Goal: Obtain resource: Download file/media

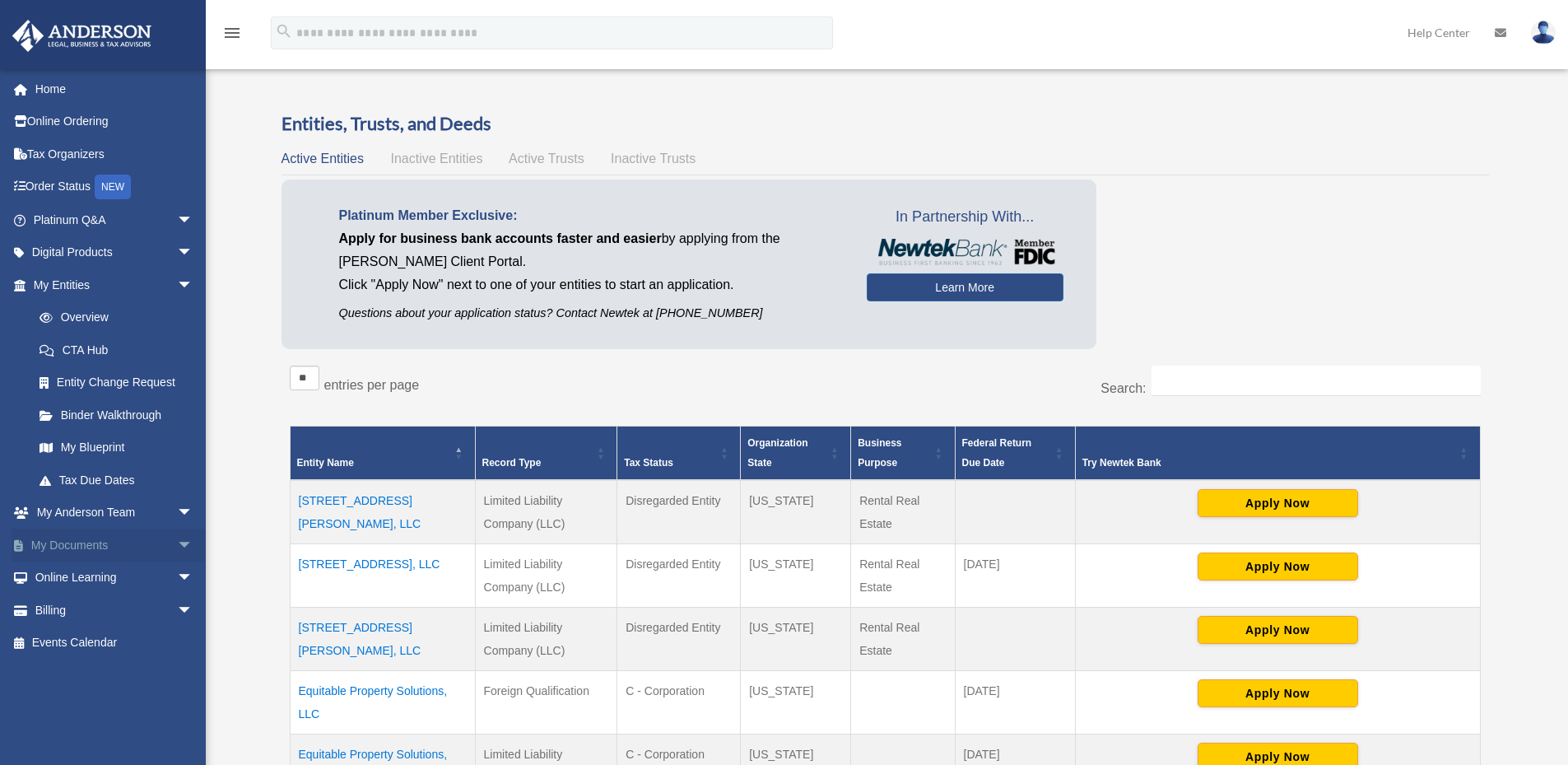
click at [177, 544] on span "arrow_drop_down" at bounding box center [194, 545] width 33 height 34
click at [78, 575] on link "Box" at bounding box center [121, 578] width 195 height 33
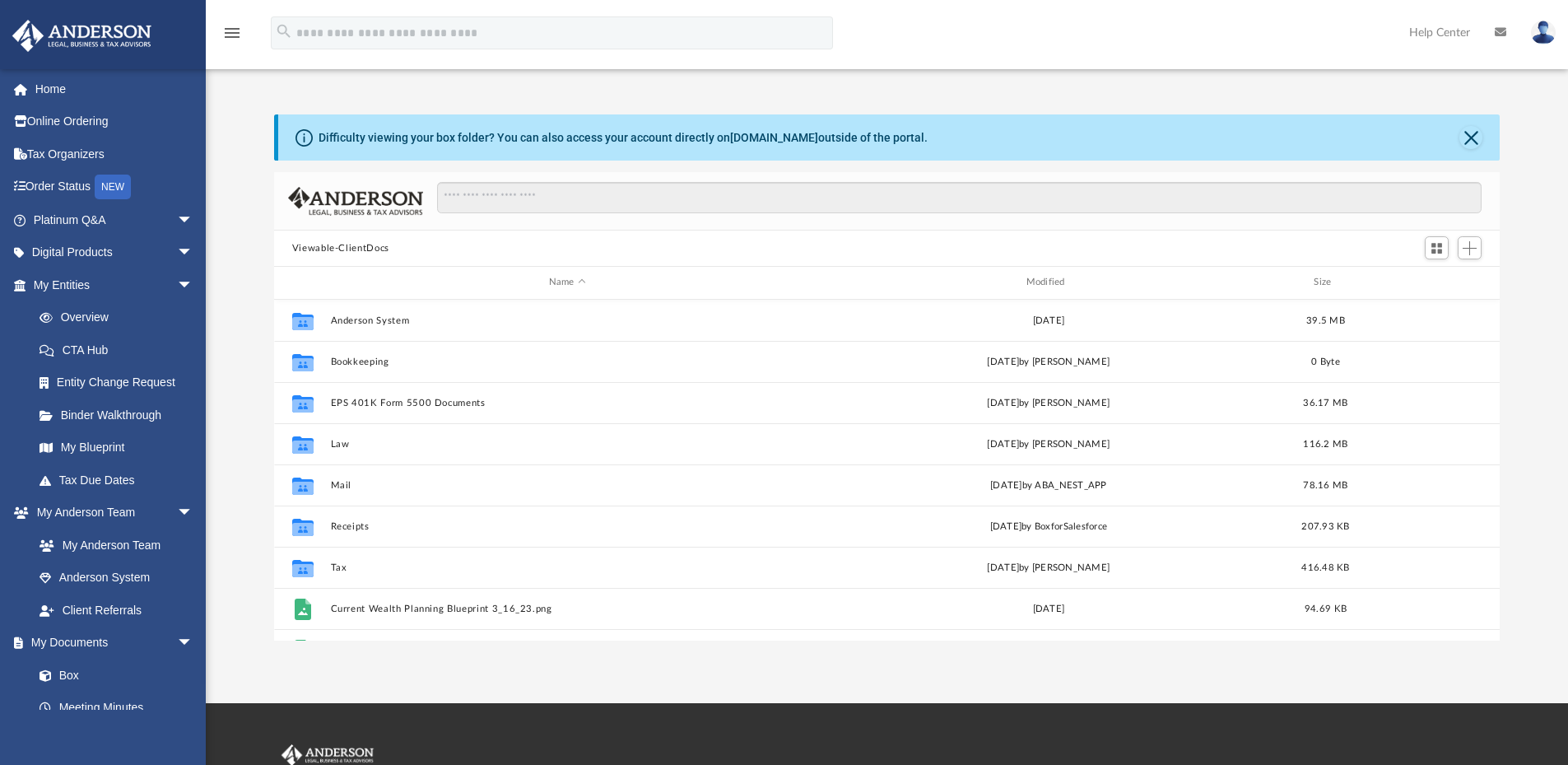
scroll to position [363, 1213]
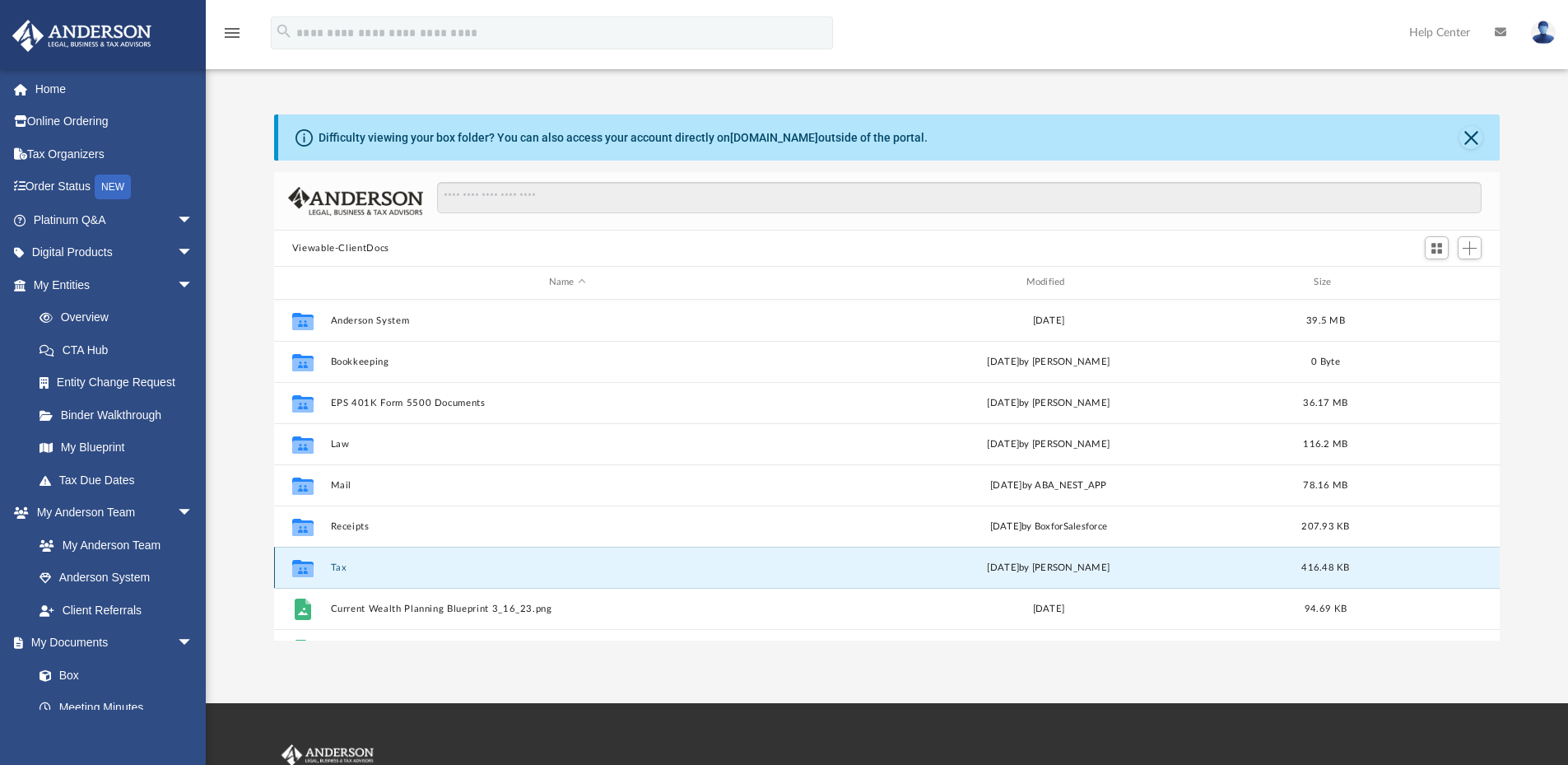
click at [346, 569] on button "Tax" at bounding box center [567, 568] width 474 height 10
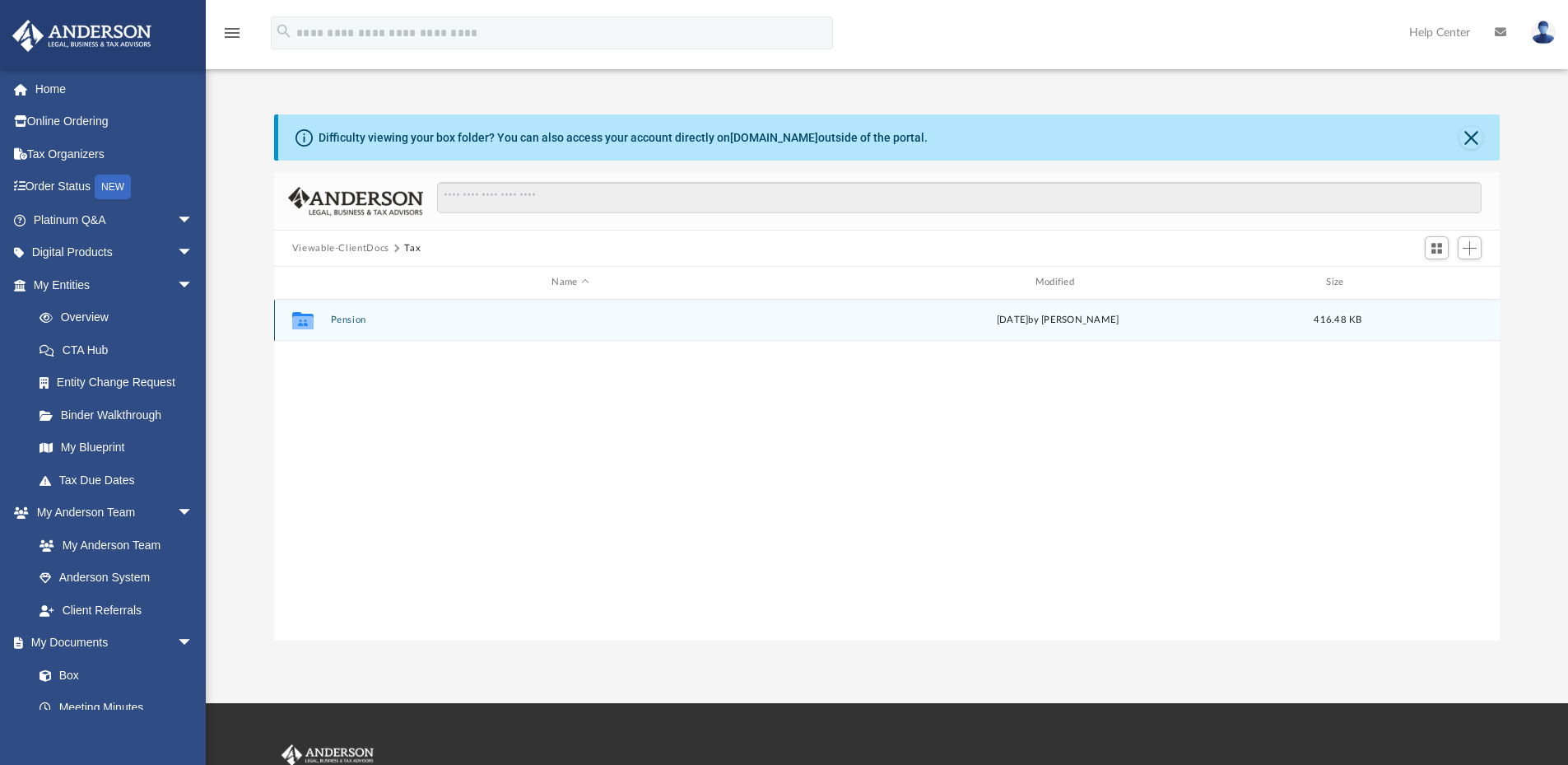
click at [650, 312] on div "Collaborated Folder Pension Thu Jul 31 2025 by Troy Butler 416.48 KB" at bounding box center [887, 320] width 1226 height 41
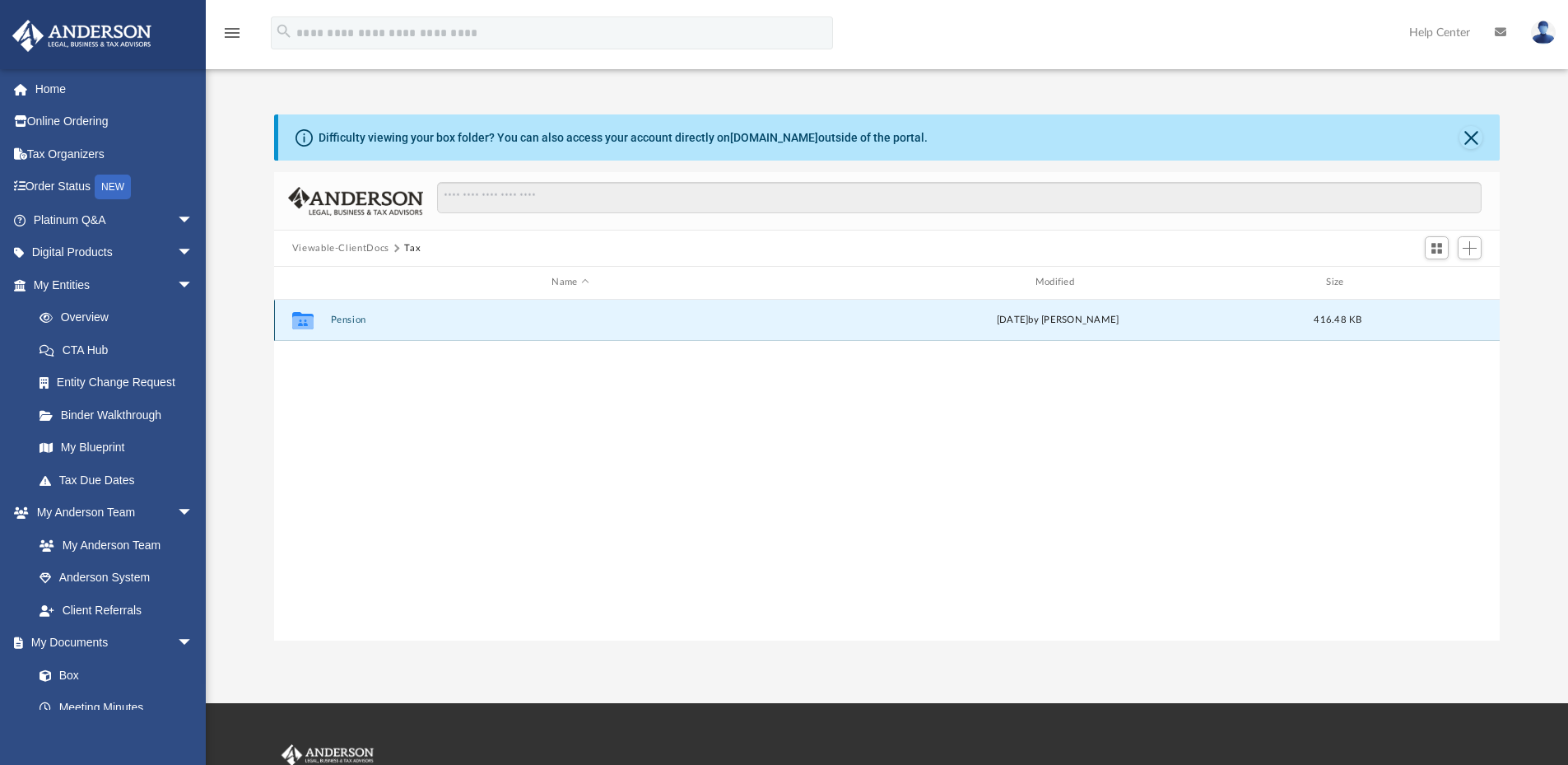
click at [307, 323] on icon "grid" at bounding box center [302, 322] width 22 height 13
click at [347, 320] on button "Pension" at bounding box center [569, 320] width 480 height 10
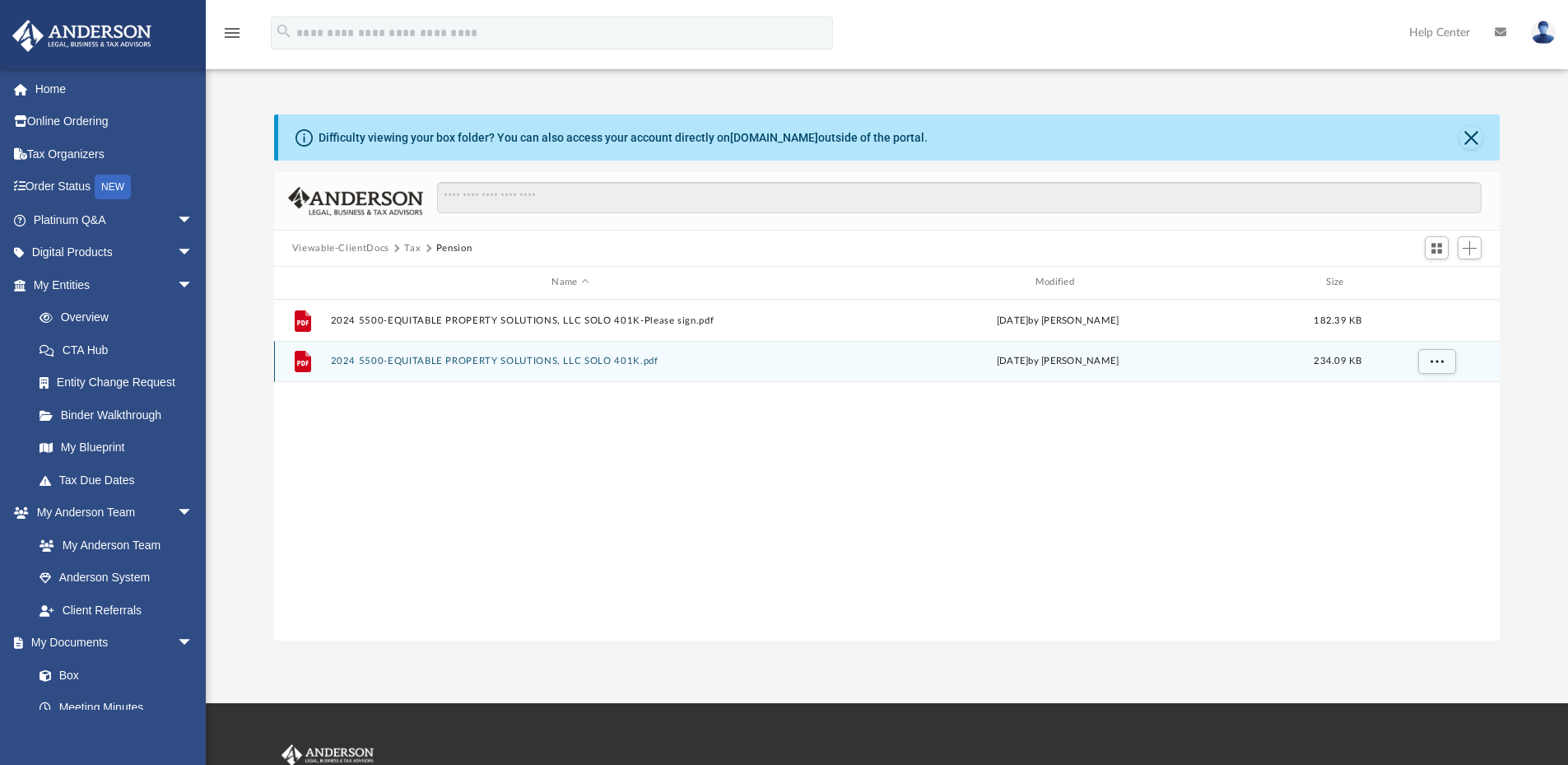
click at [580, 353] on div "File 2024 5500-EQUITABLE PROPERTY SOLUTIONS, LLC SOLO 401K.pdf Thu Jul 31 2025 …" at bounding box center [887, 362] width 1226 height 41
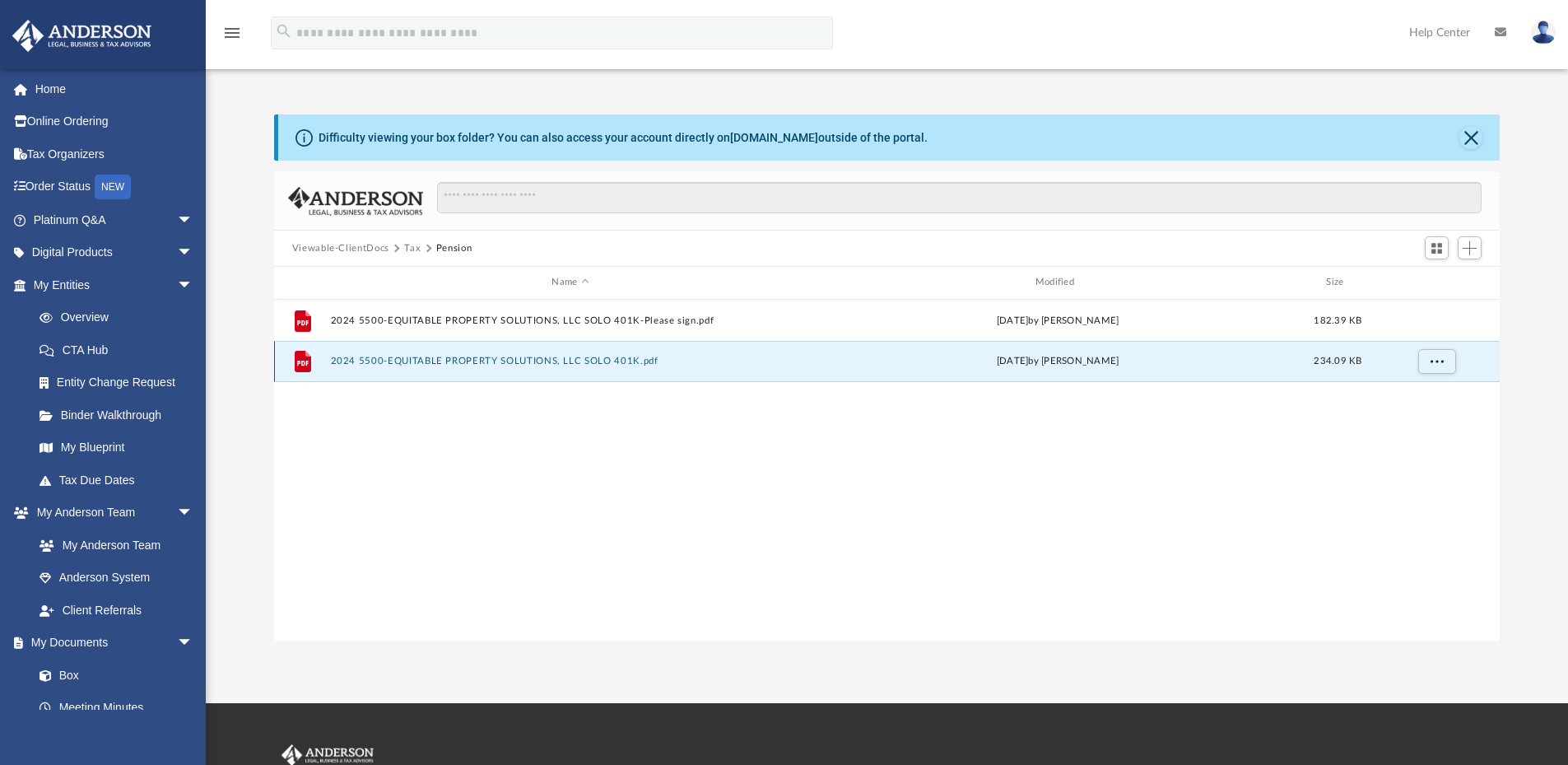
click at [578, 357] on button "2024 5500-EQUITABLE PROPERTY SOLUTIONS, LLC SOLO 401K.pdf" at bounding box center [569, 361] width 480 height 10
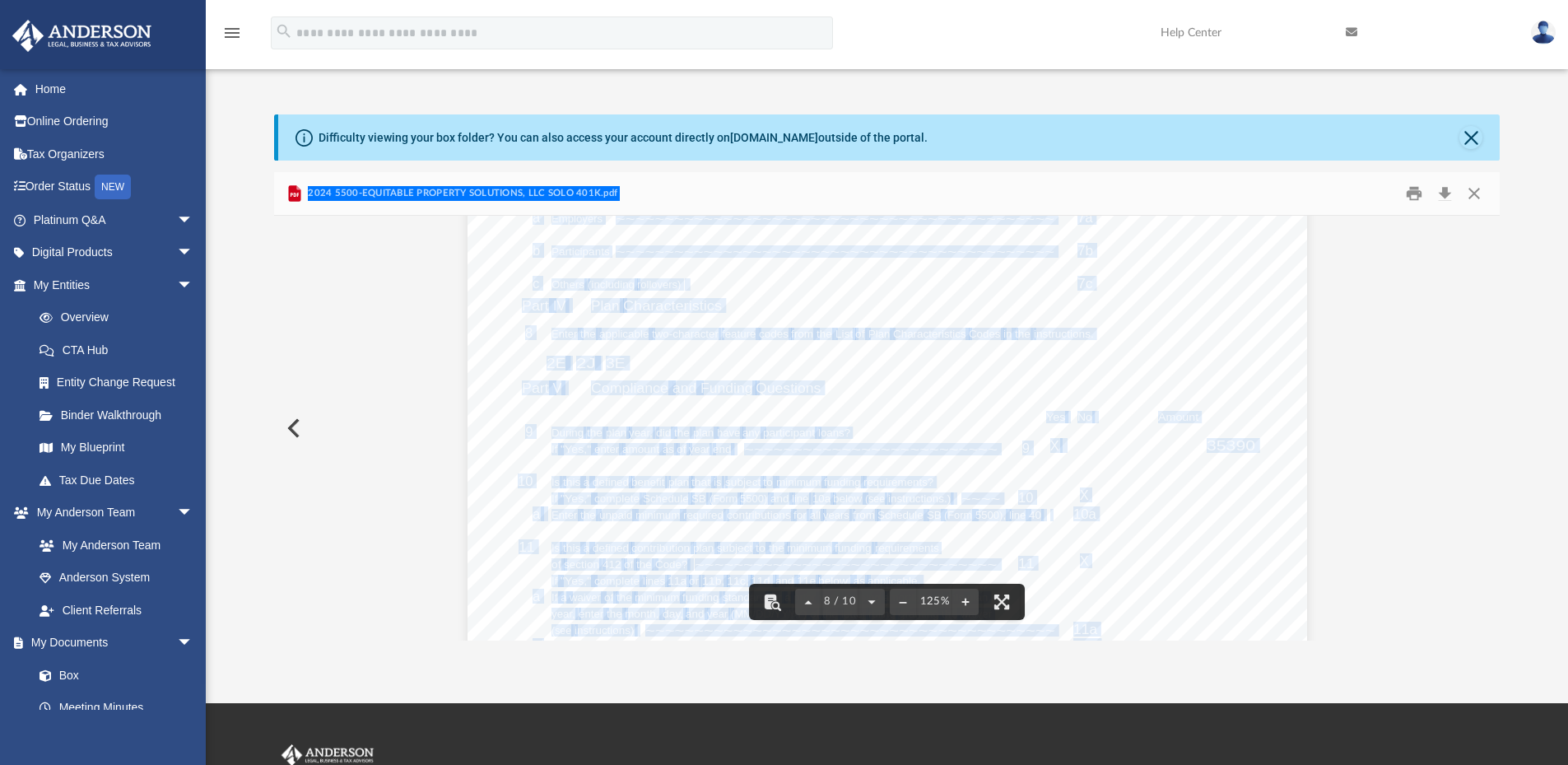
scroll to position [7892, 0]
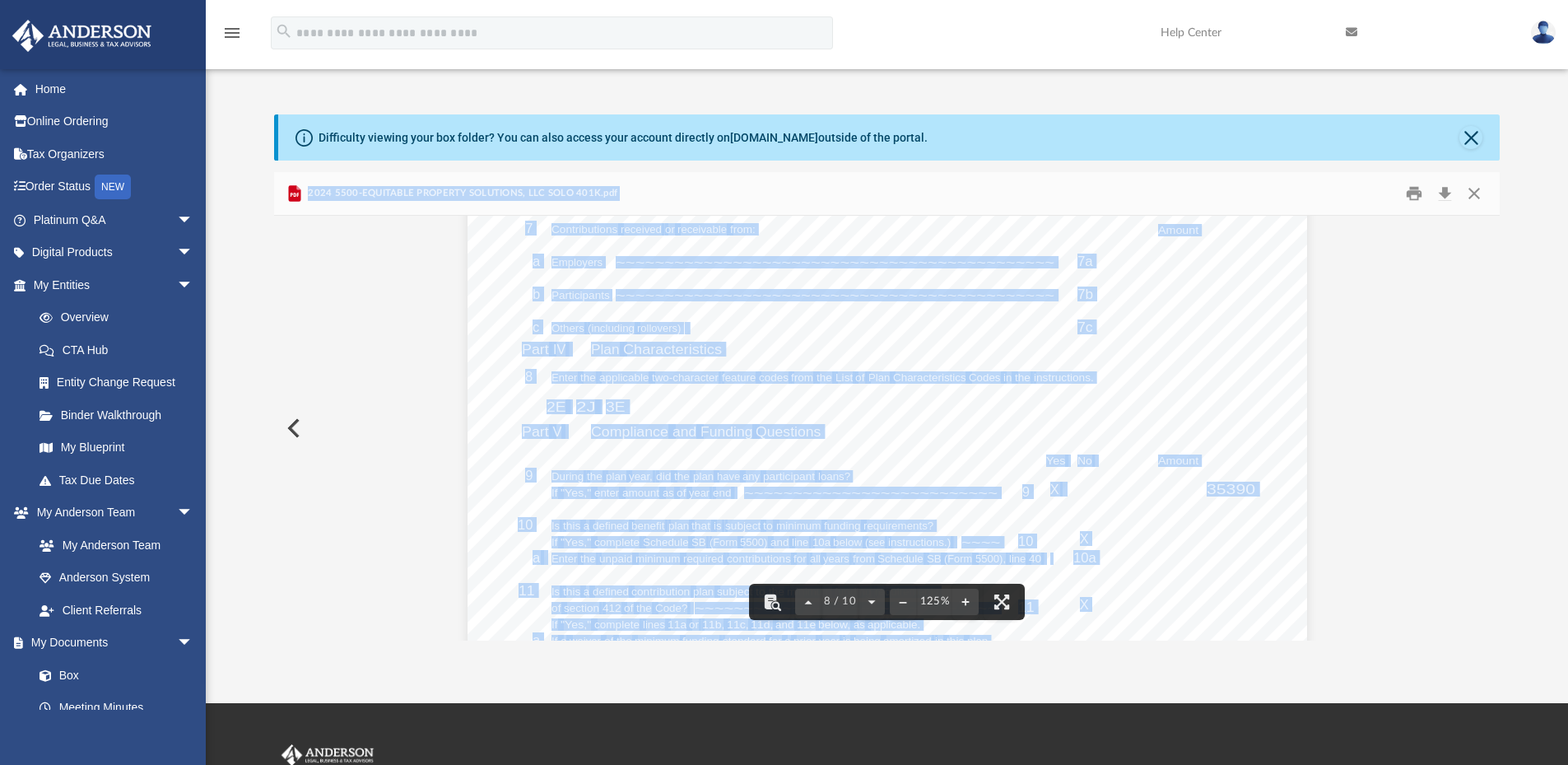
click at [305, 424] on button "Preview" at bounding box center [292, 428] width 36 height 47
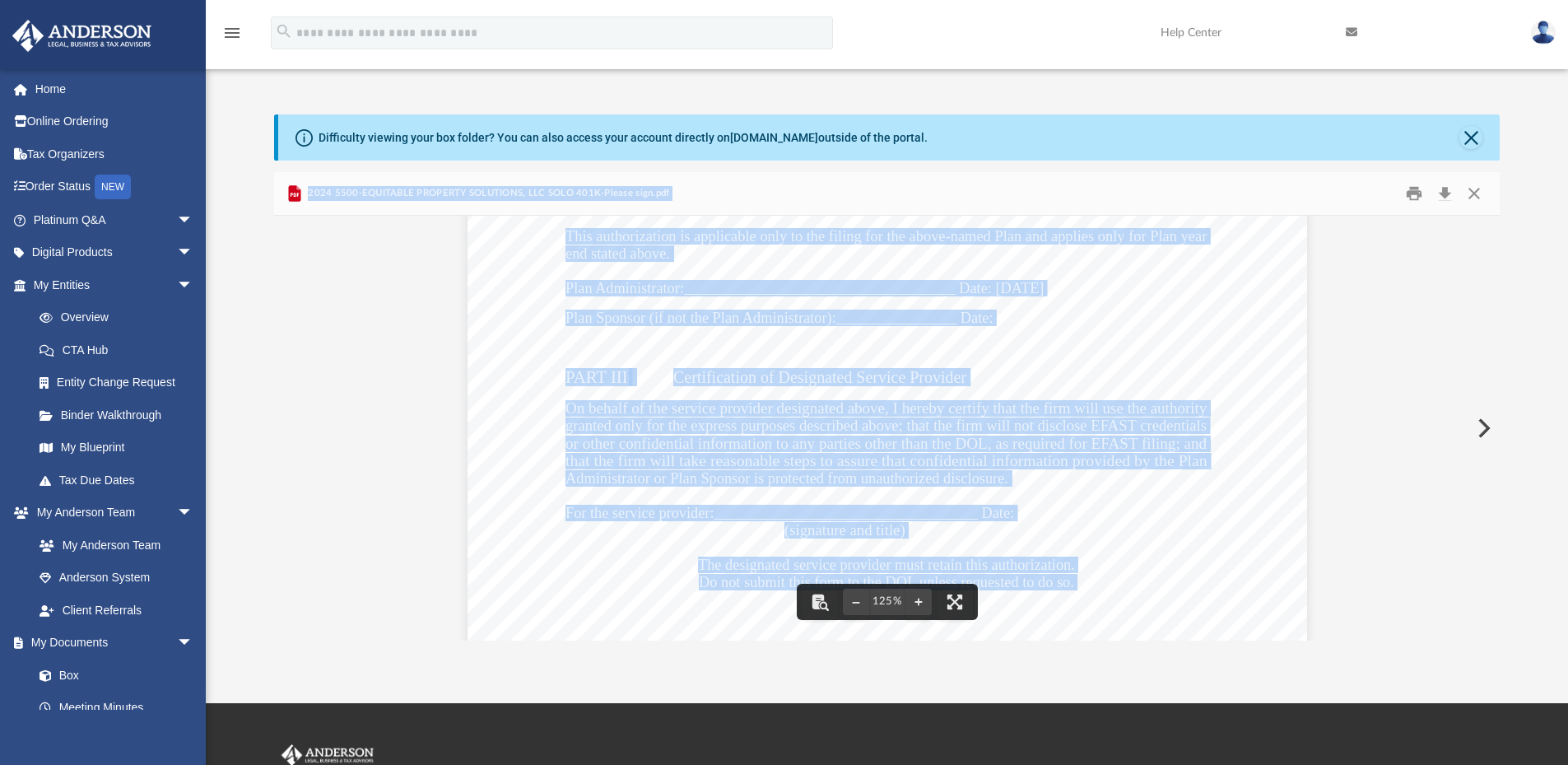
scroll to position [494, 0]
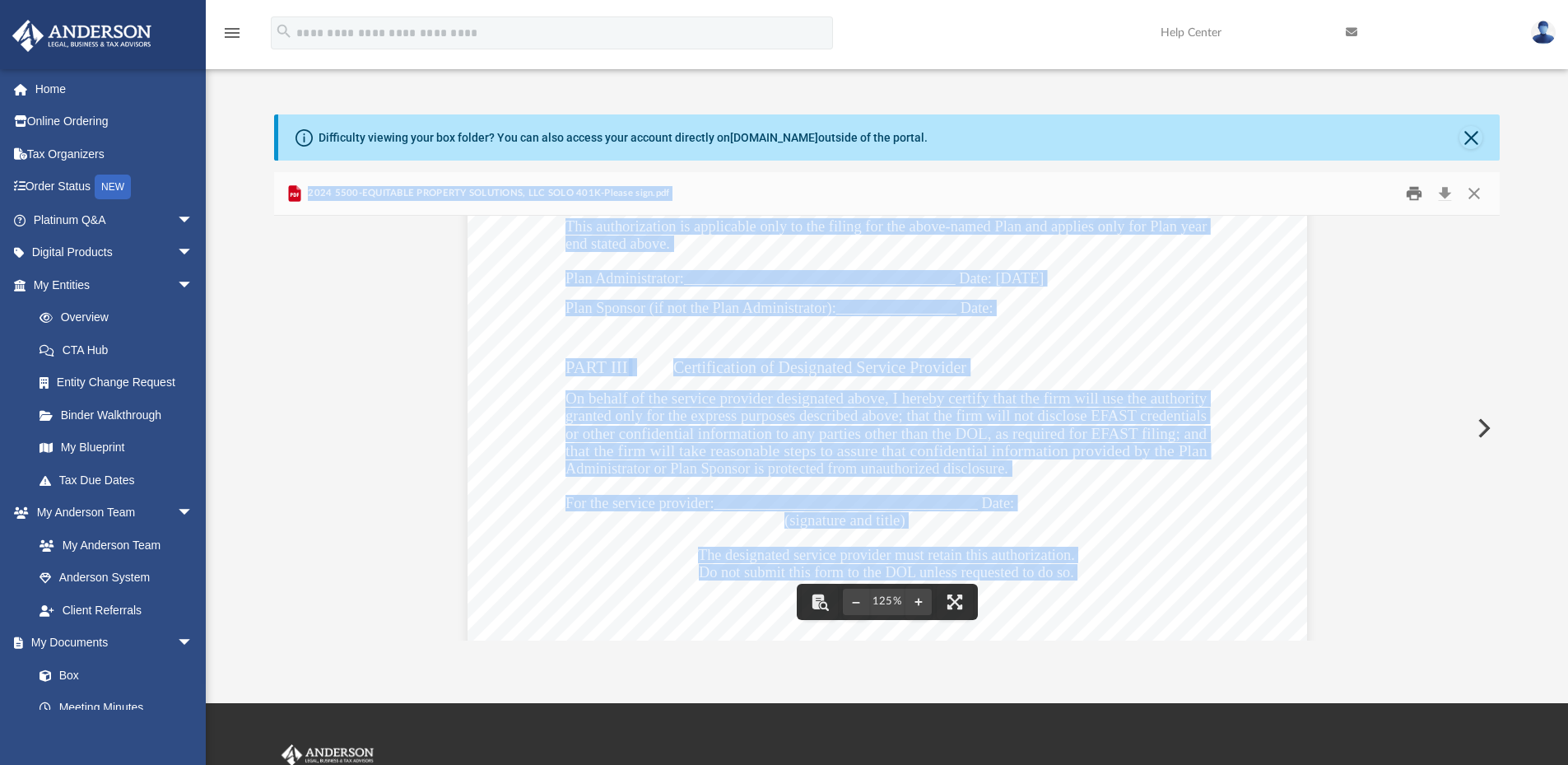
click at [1410, 192] on button "Print" at bounding box center [1414, 194] width 33 height 26
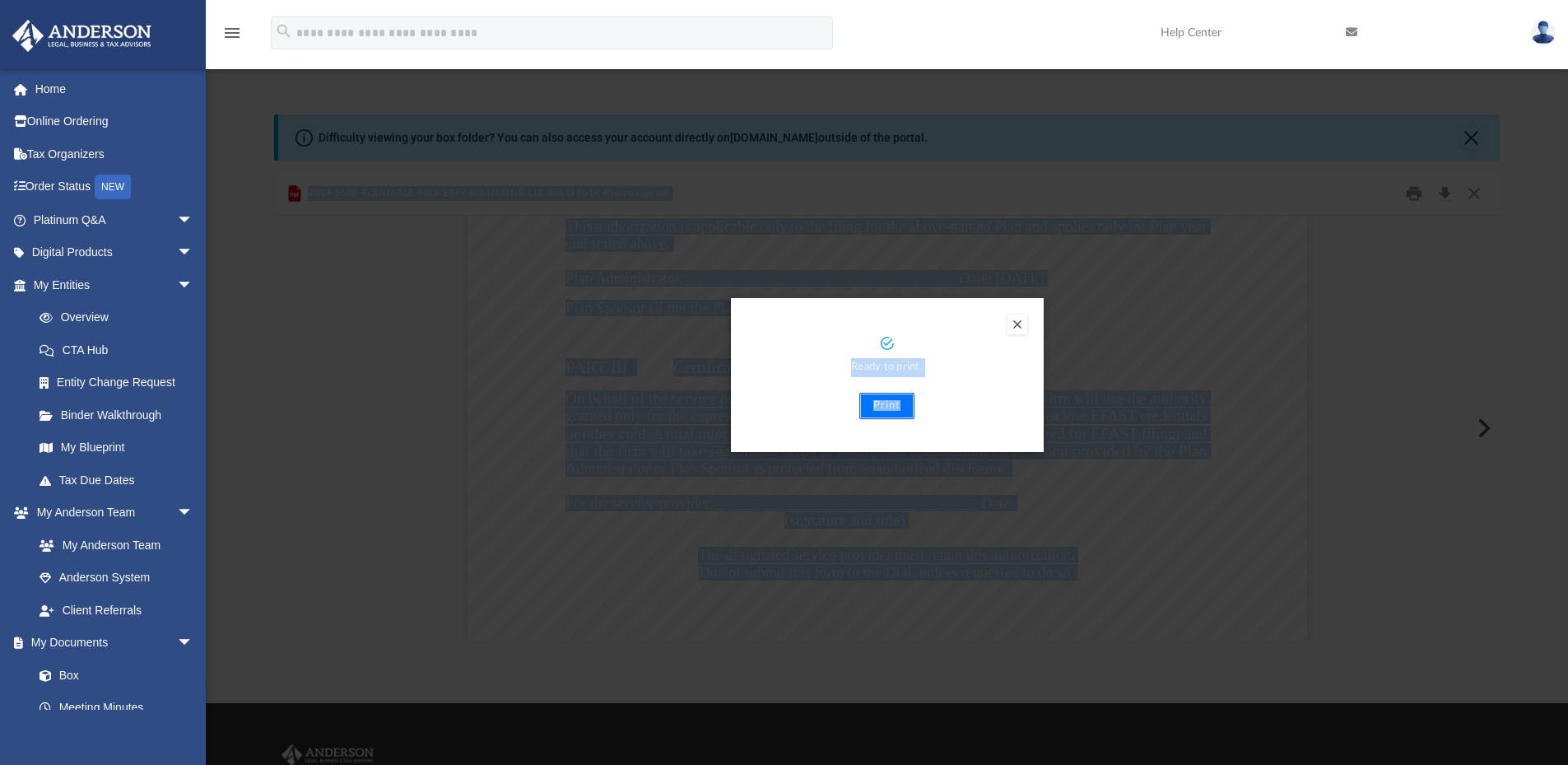
click at [891, 408] on button "Print" at bounding box center [887, 406] width 55 height 27
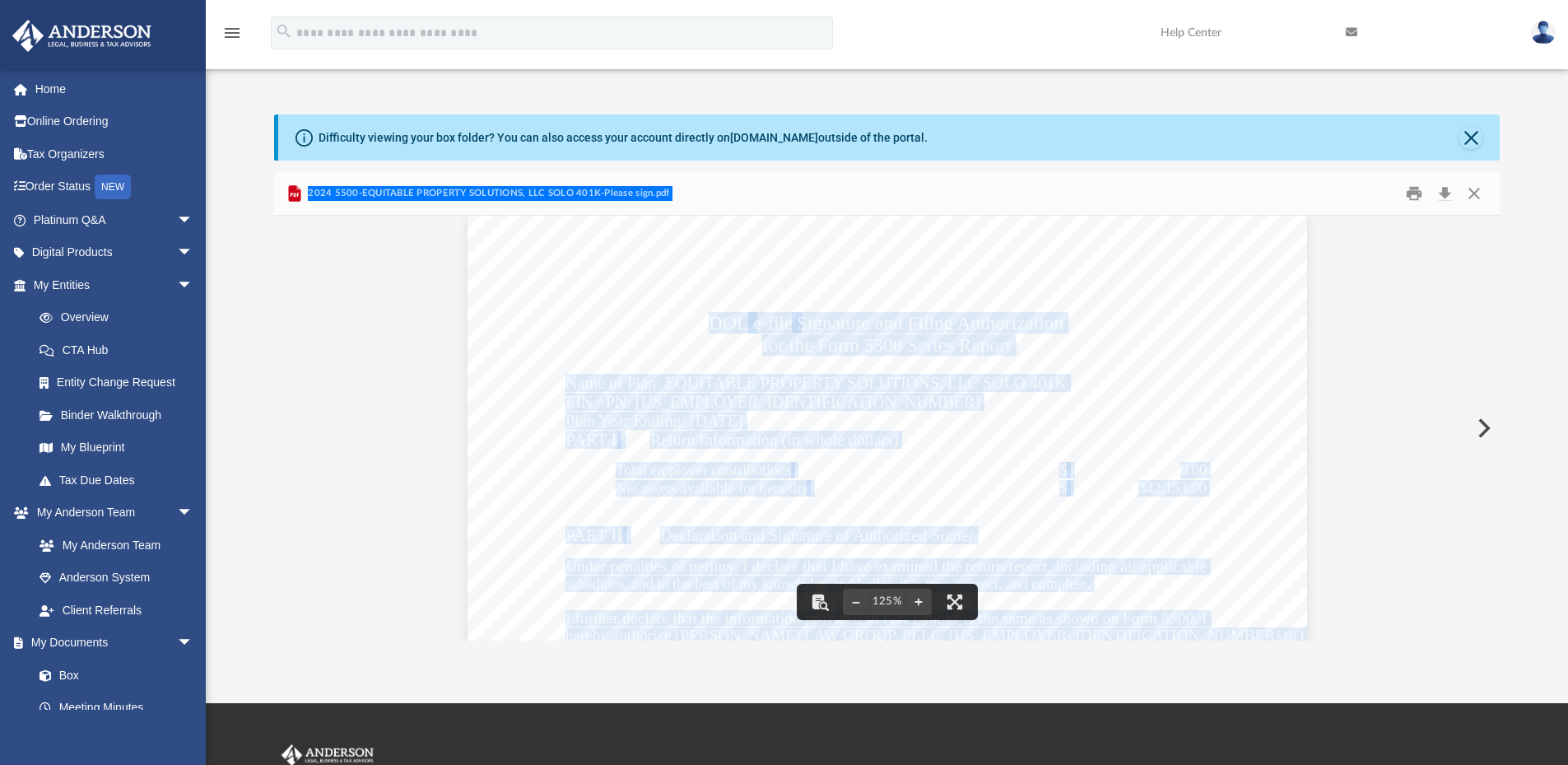
scroll to position [0, 0]
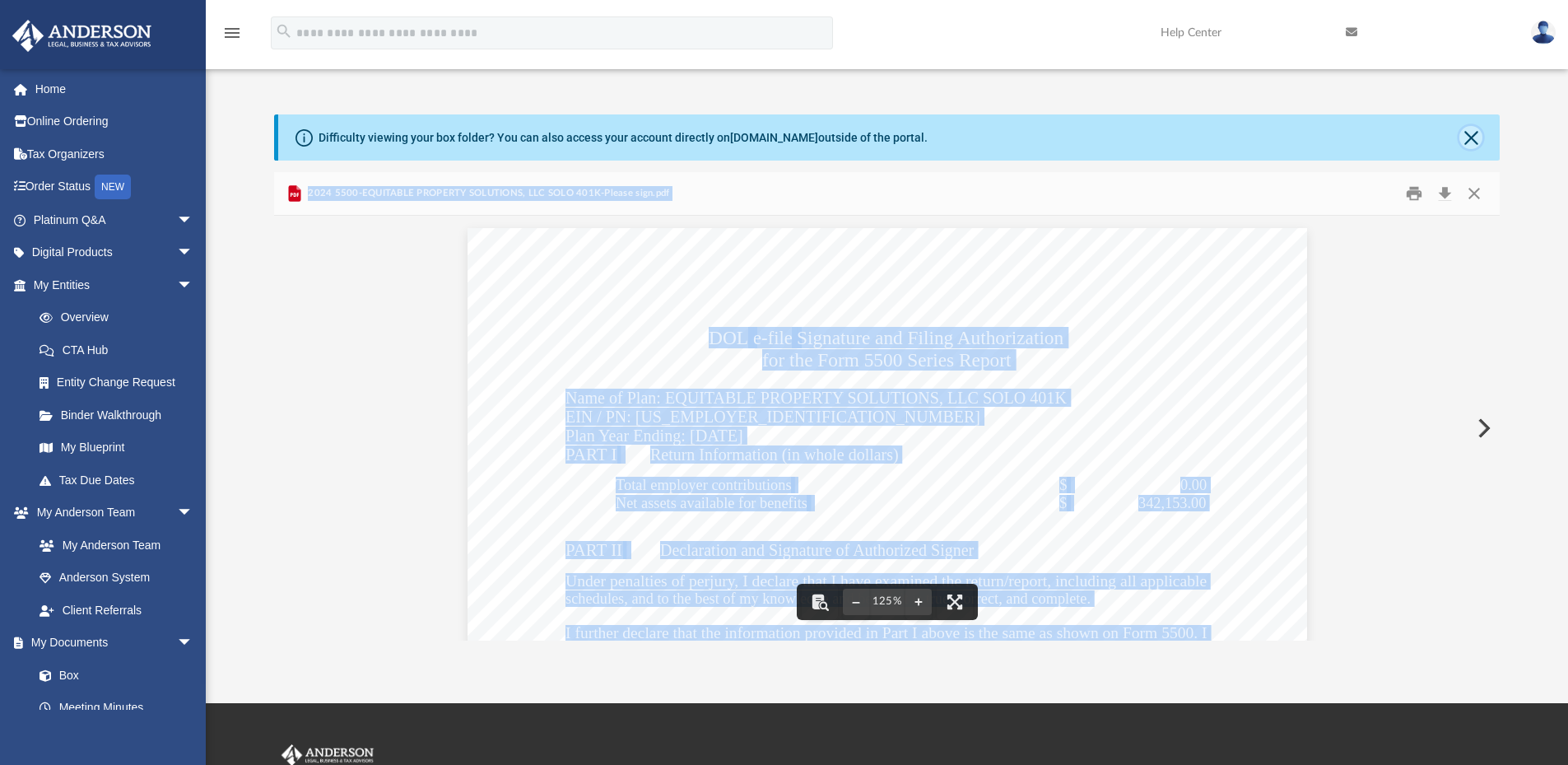
click at [1476, 130] on button "Close" at bounding box center [1471, 137] width 23 height 23
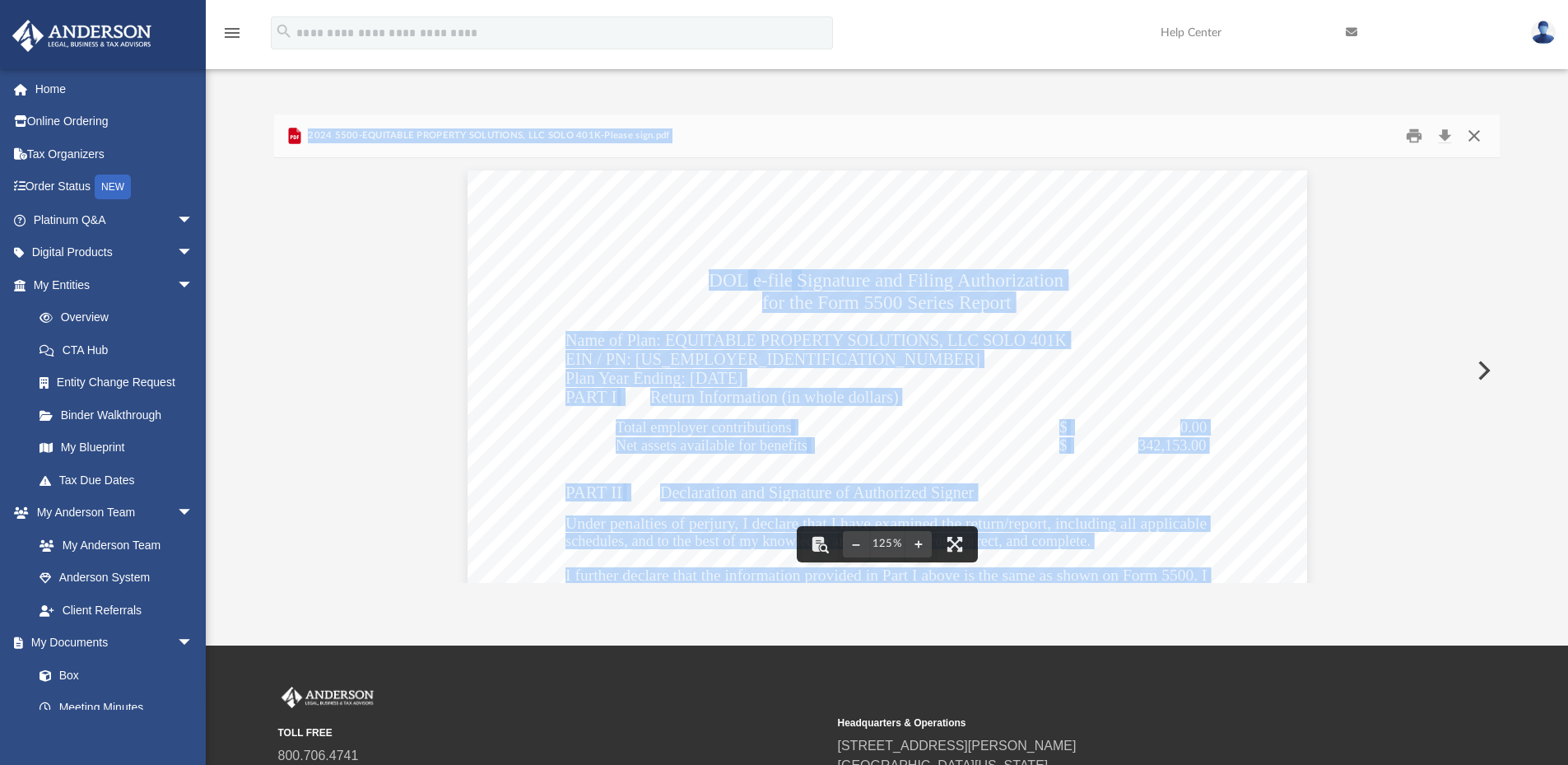
click at [1471, 133] on button "Close" at bounding box center [1474, 136] width 29 height 26
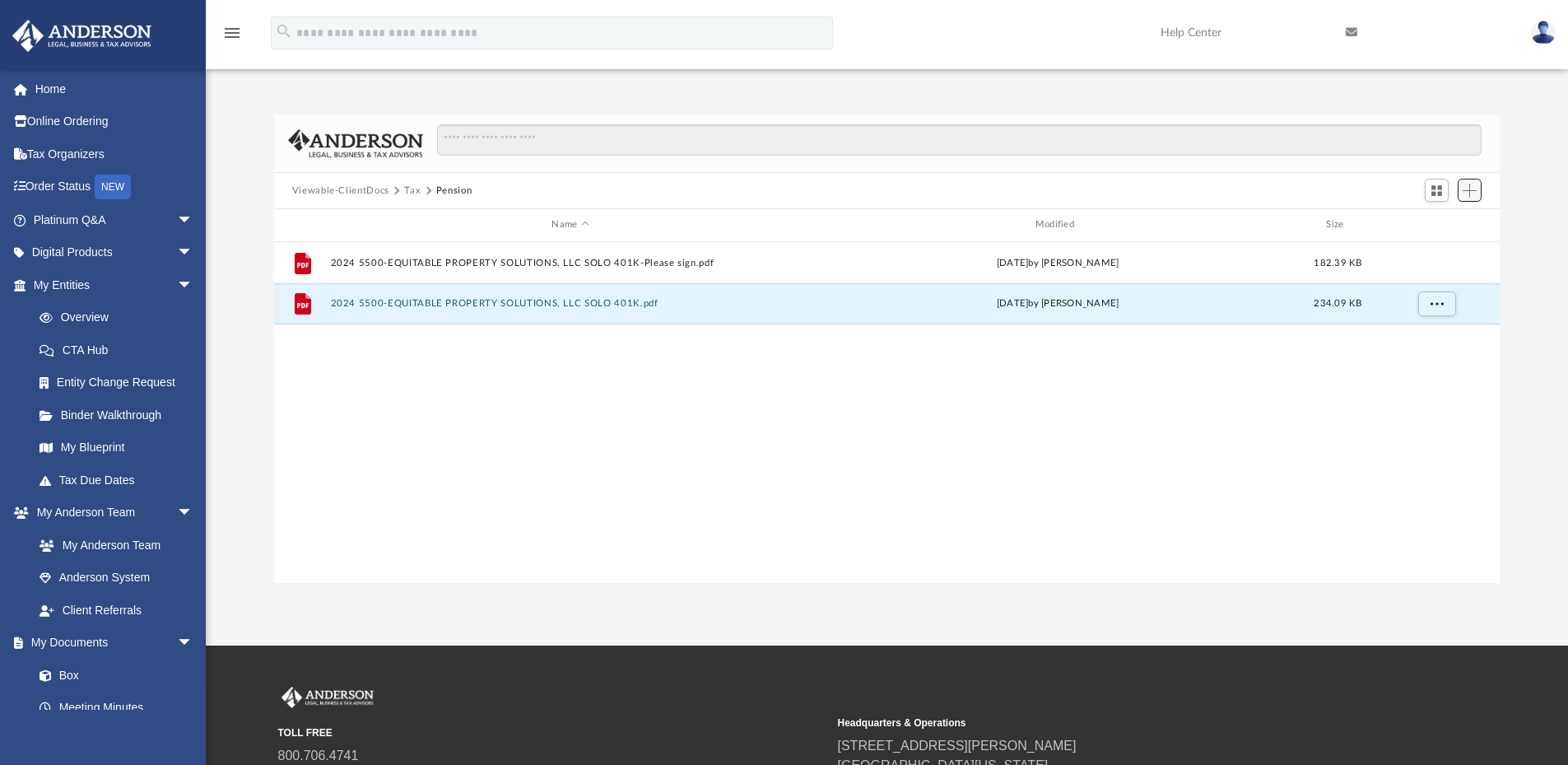
click at [1472, 189] on span "Add" at bounding box center [1470, 190] width 14 height 14
click at [1441, 222] on li "Upload" at bounding box center [1446, 223] width 53 height 17
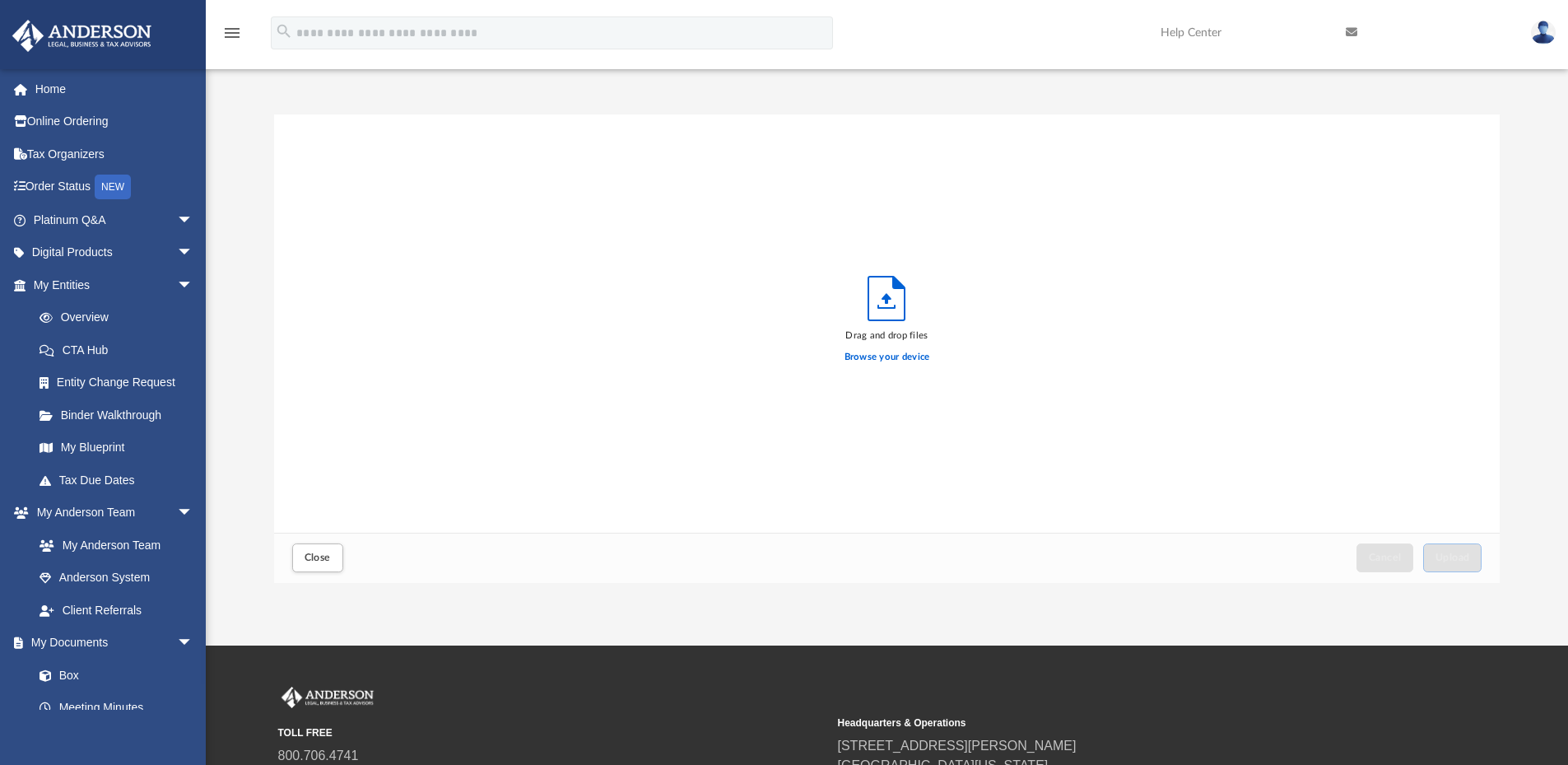
scroll to position [405, 1213]
click at [887, 357] on label "Browse your device" at bounding box center [887, 357] width 85 height 15
click at [0, 0] on input "Browse your device" at bounding box center [0, 0] width 0 height 0
click at [1459, 550] on button "Upload" at bounding box center [1453, 557] width 59 height 28
click at [330, 553] on span "Close" at bounding box center [318, 557] width 27 height 9
